Goal: Navigation & Orientation: Find specific page/section

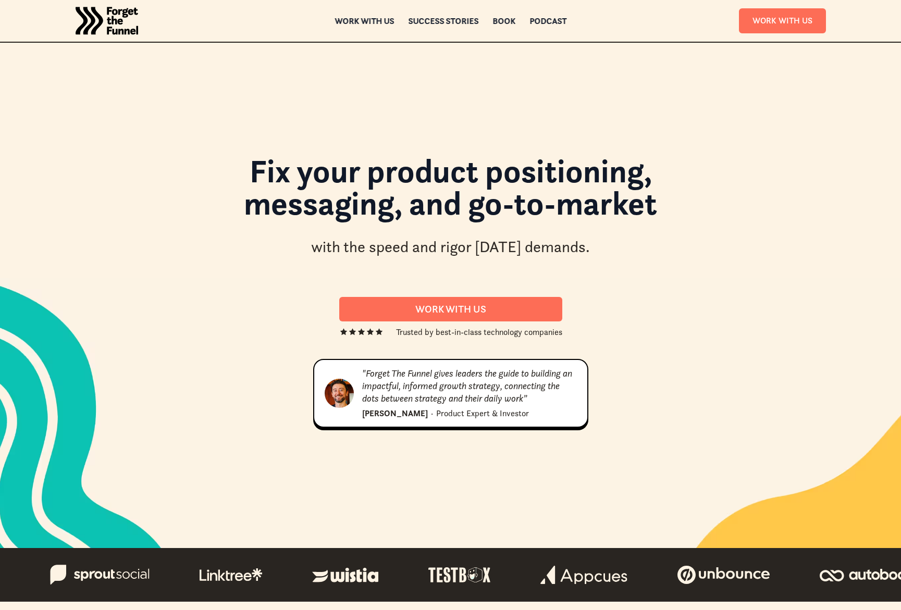
scroll to position [7, 0]
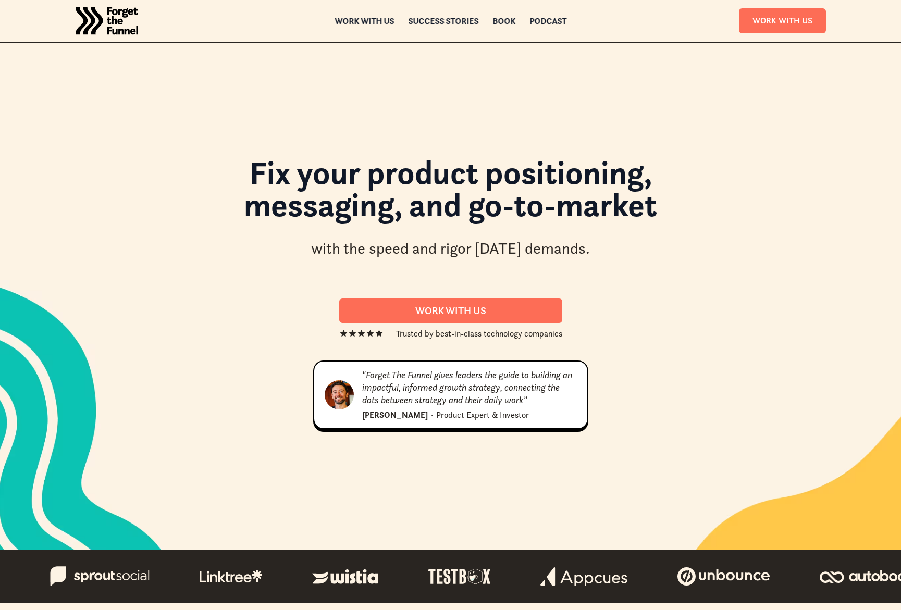
click at [178, 183] on h1 "Fix your product positioning, messaging, and go-to-market" at bounding box center [450, 194] width 563 height 76
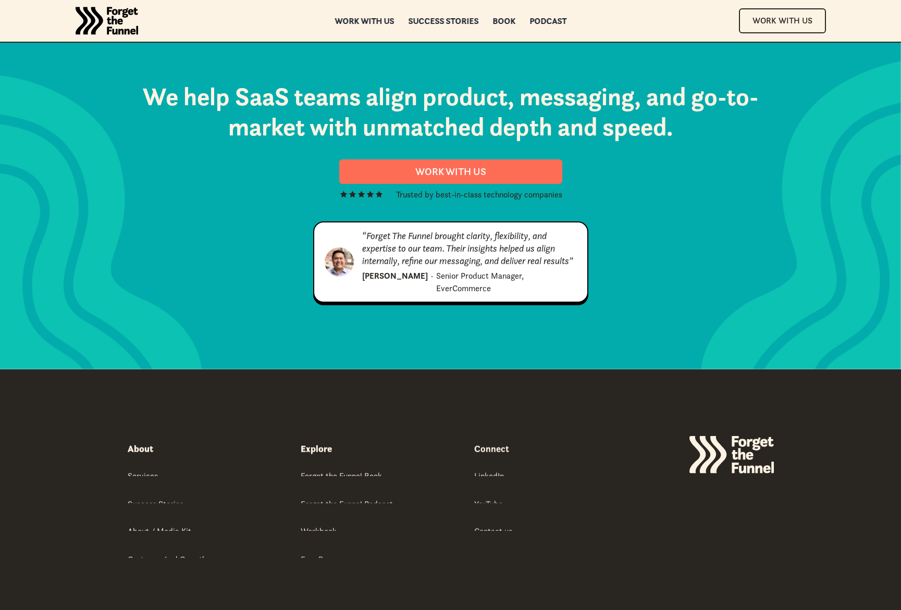
scroll to position [5328, 0]
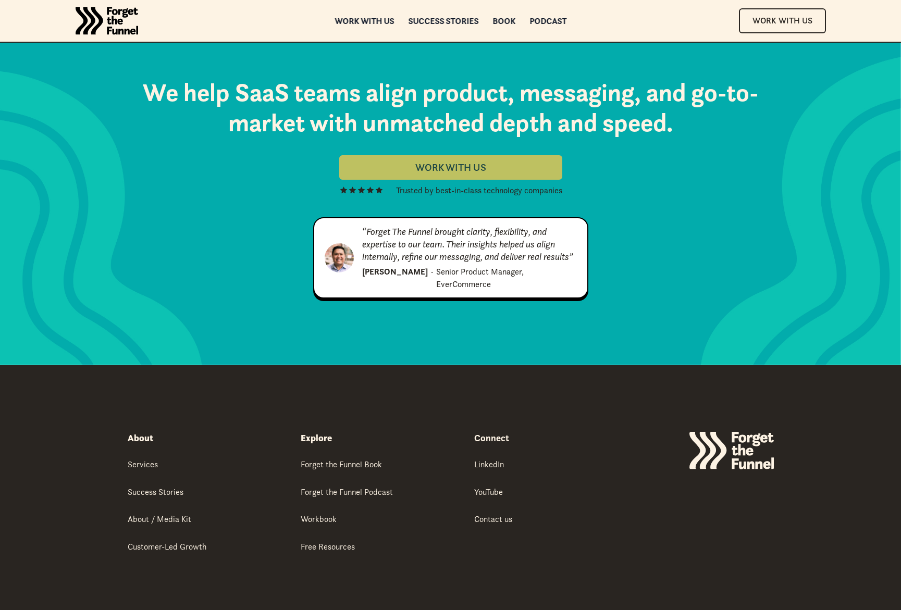
click at [464, 162] on div "Work with Us" at bounding box center [451, 168] width 198 height 12
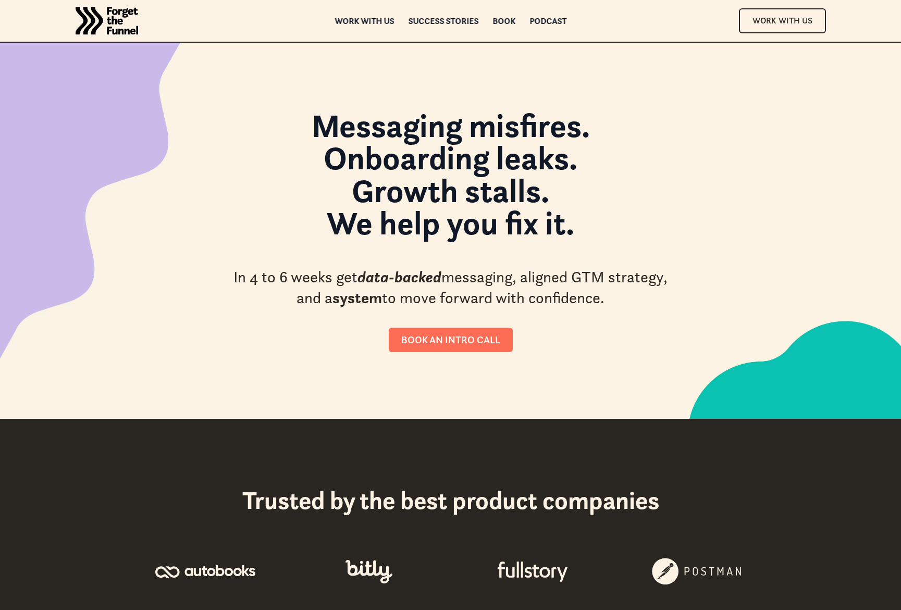
click at [113, 19] on img "home" at bounding box center [107, 21] width 63 height 42
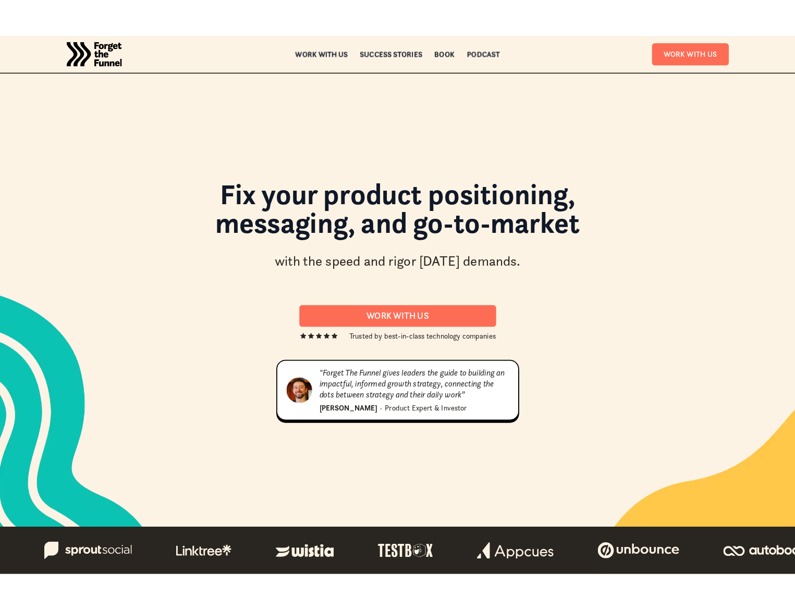
scroll to position [16, 0]
